Goal: Communication & Community: Ask a question

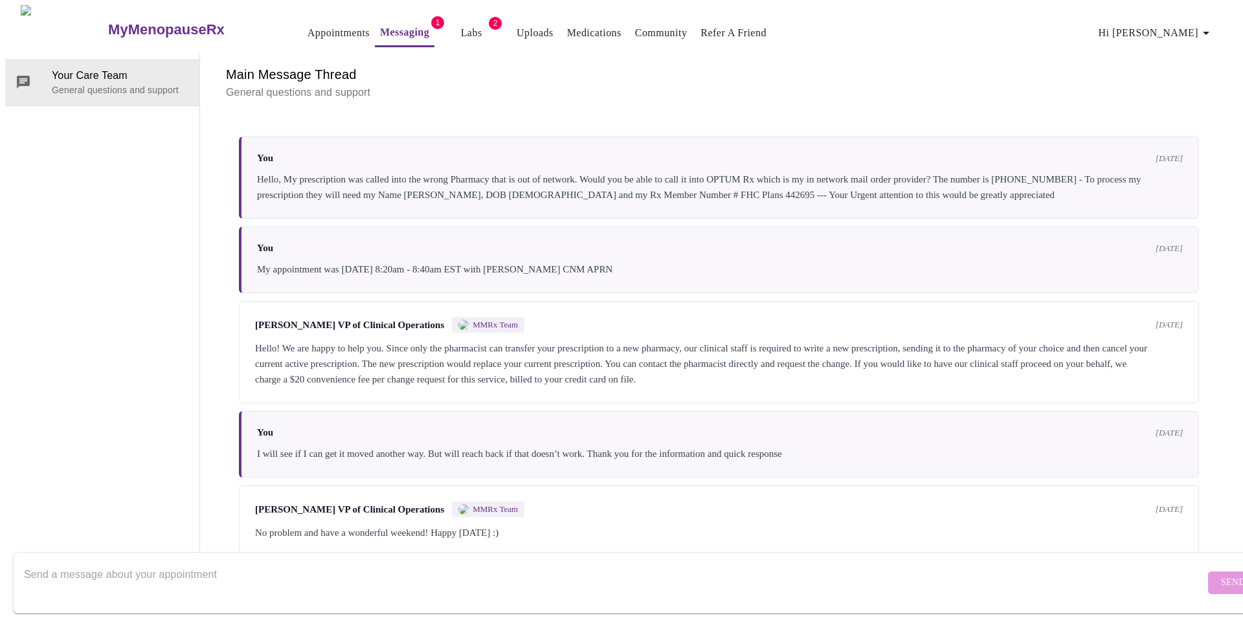
scroll to position [291, 0]
